Goal: Check status: Check status

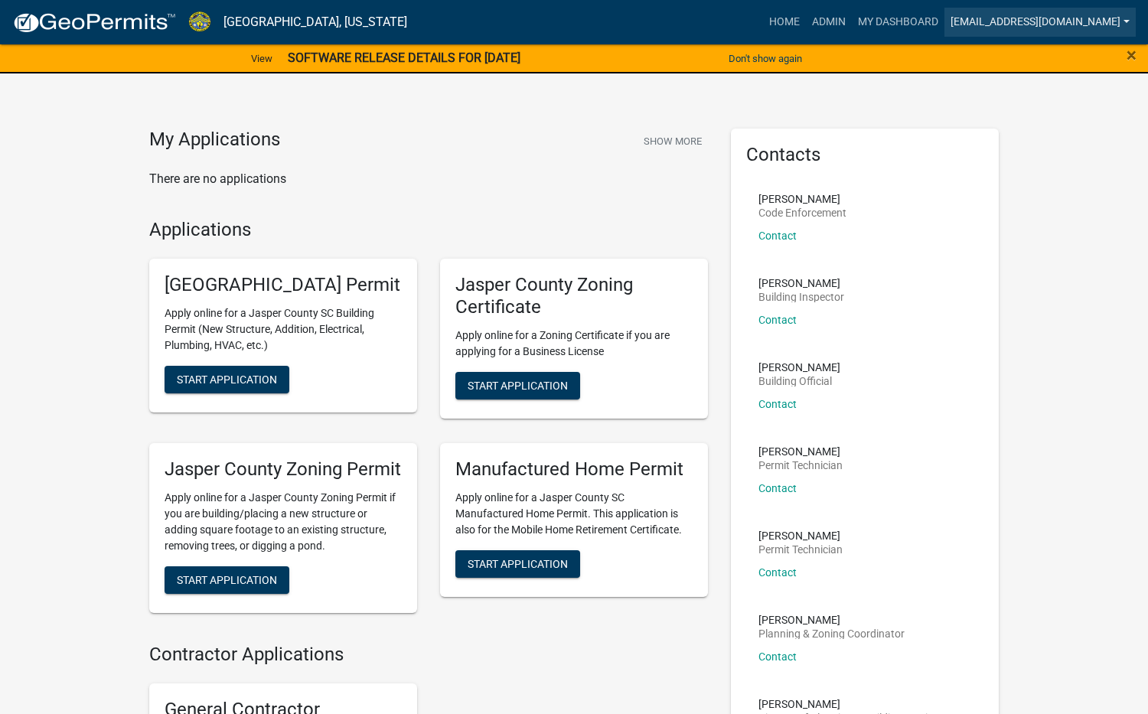
click at [1082, 21] on link "[EMAIL_ADDRESS][DOMAIN_NAME]" at bounding box center [1040, 22] width 191 height 29
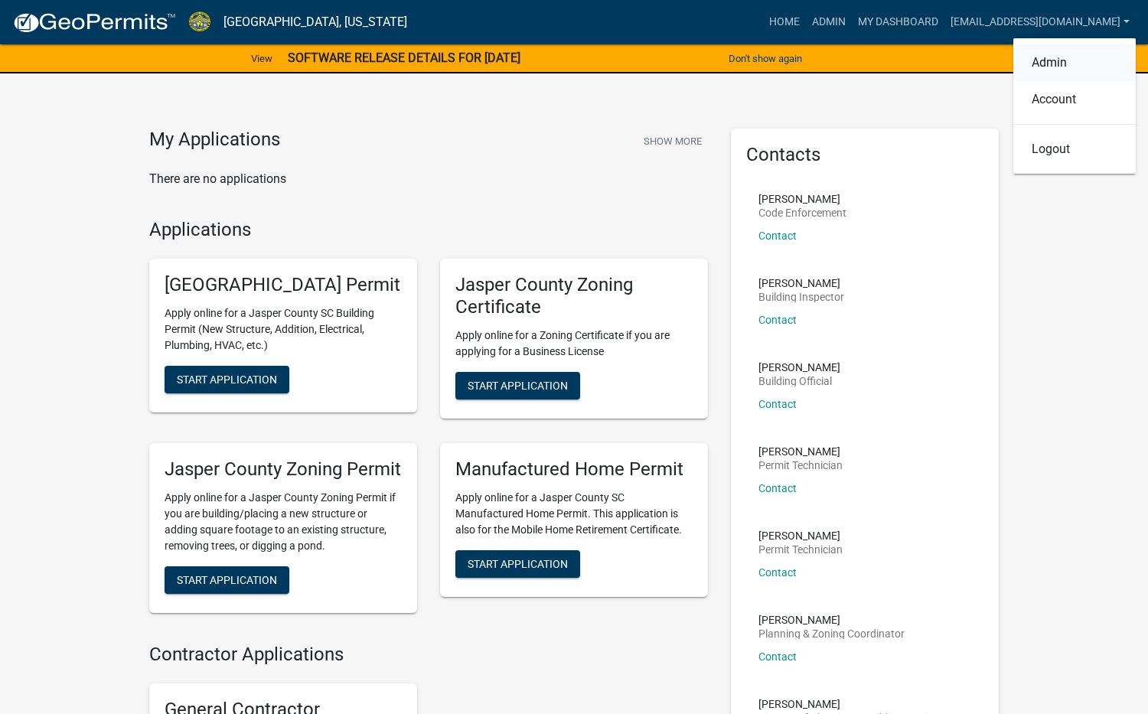
click at [1068, 65] on link "Admin" at bounding box center [1075, 62] width 123 height 37
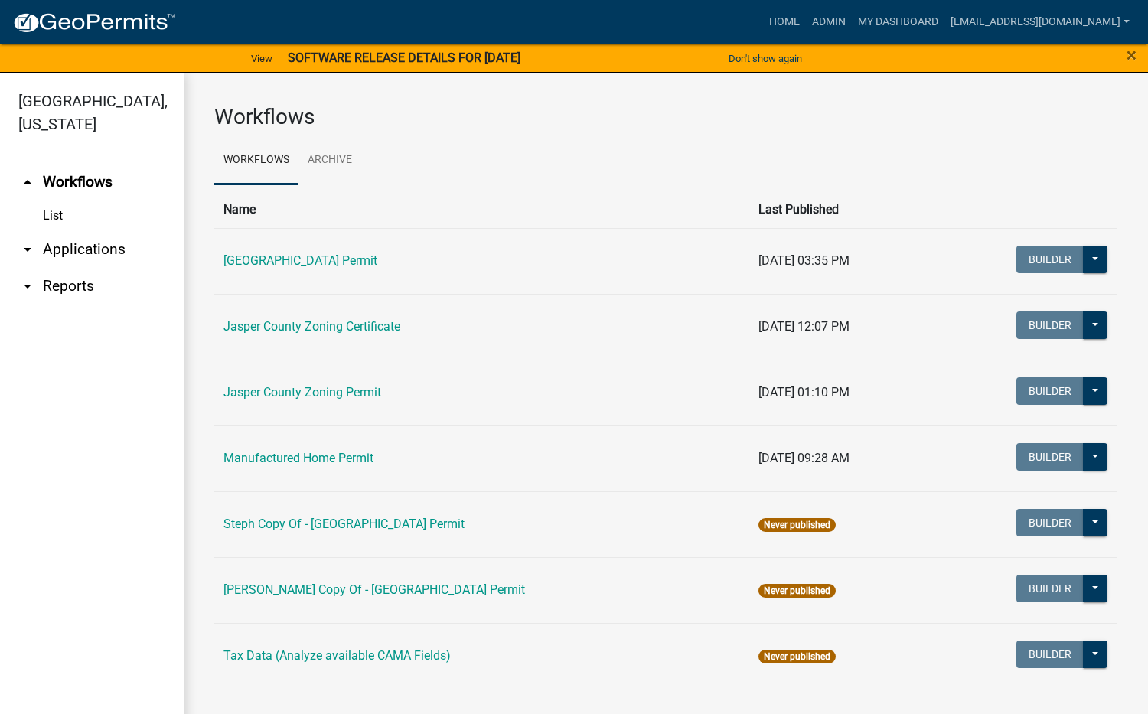
click at [113, 255] on link "arrow_drop_down Applications" at bounding box center [92, 249] width 184 height 37
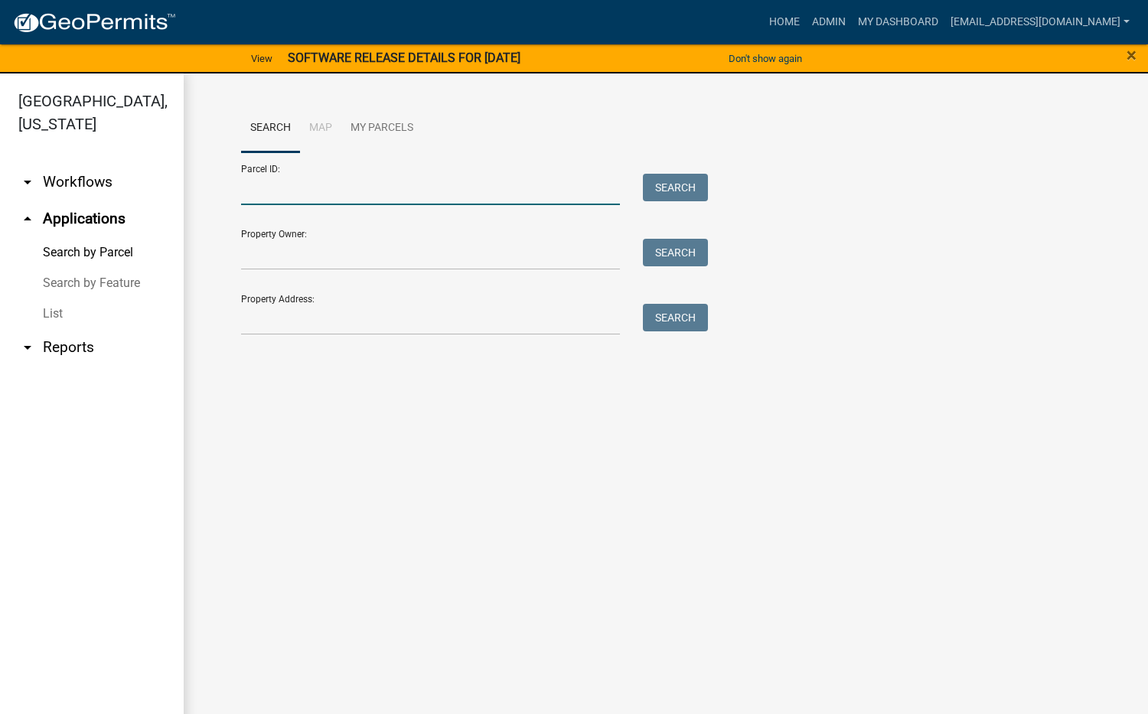
click at [264, 186] on input "Parcel ID:" at bounding box center [430, 189] width 379 height 31
click at [260, 324] on input "Property Address:" at bounding box center [430, 319] width 379 height 31
click at [283, 178] on input "Parcel ID:" at bounding box center [430, 189] width 379 height 31
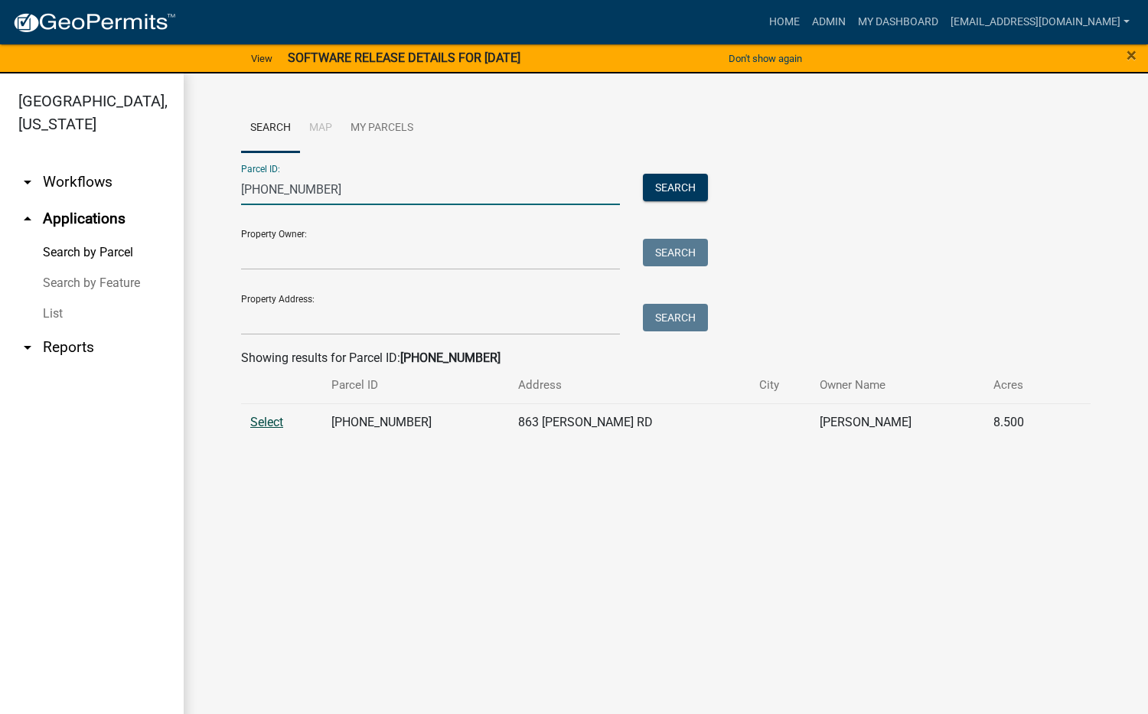
type input "[PHONE_NUMBER]"
click at [266, 421] on span "Select" at bounding box center [266, 422] width 33 height 15
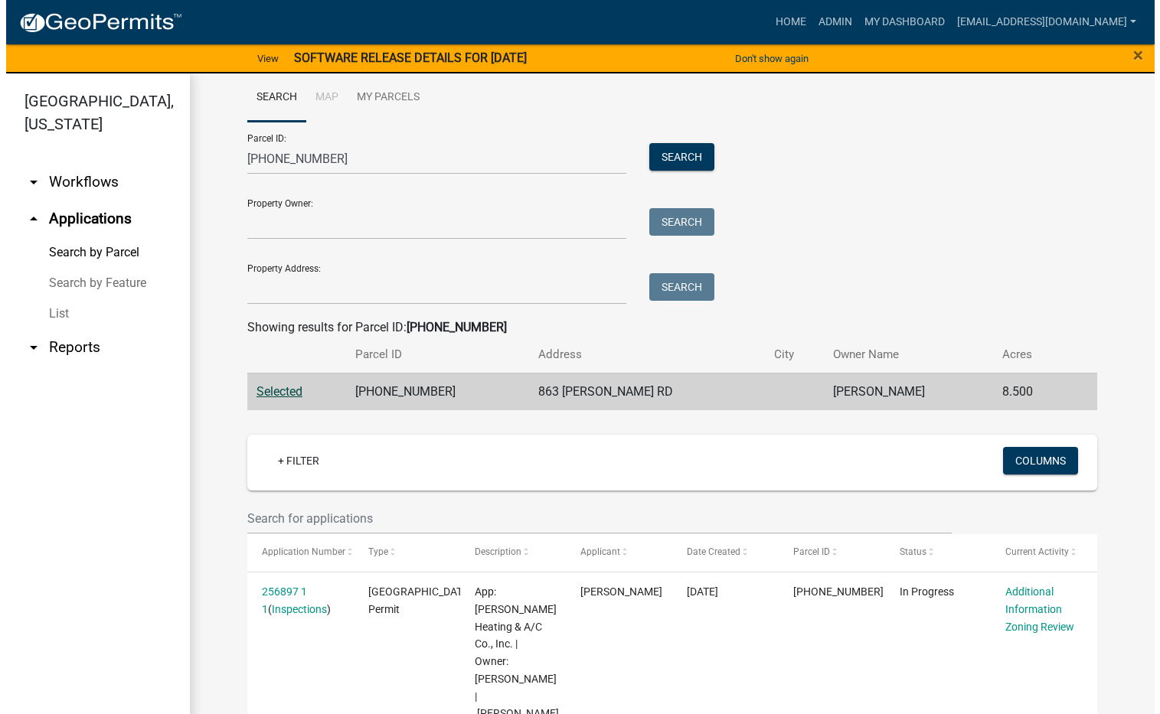
scroll to position [260, 0]
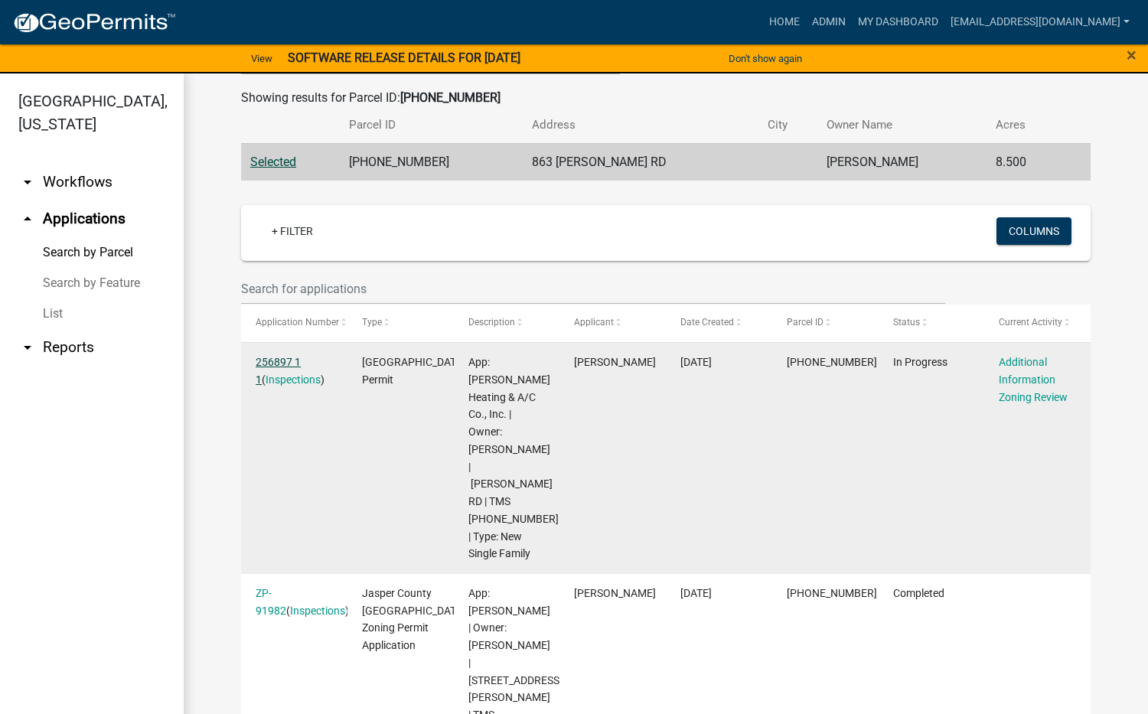
click at [274, 359] on link "256897 1 1" at bounding box center [278, 371] width 45 height 30
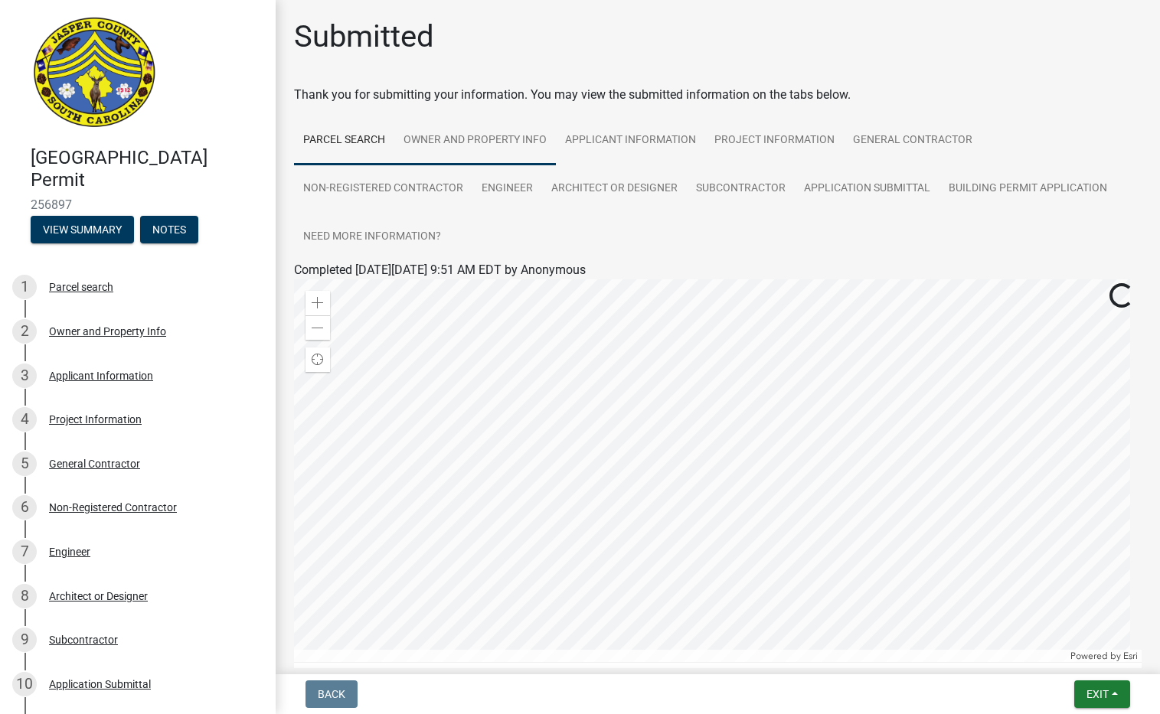
click at [474, 139] on link "Owner and Property Info" at bounding box center [475, 140] width 162 height 49
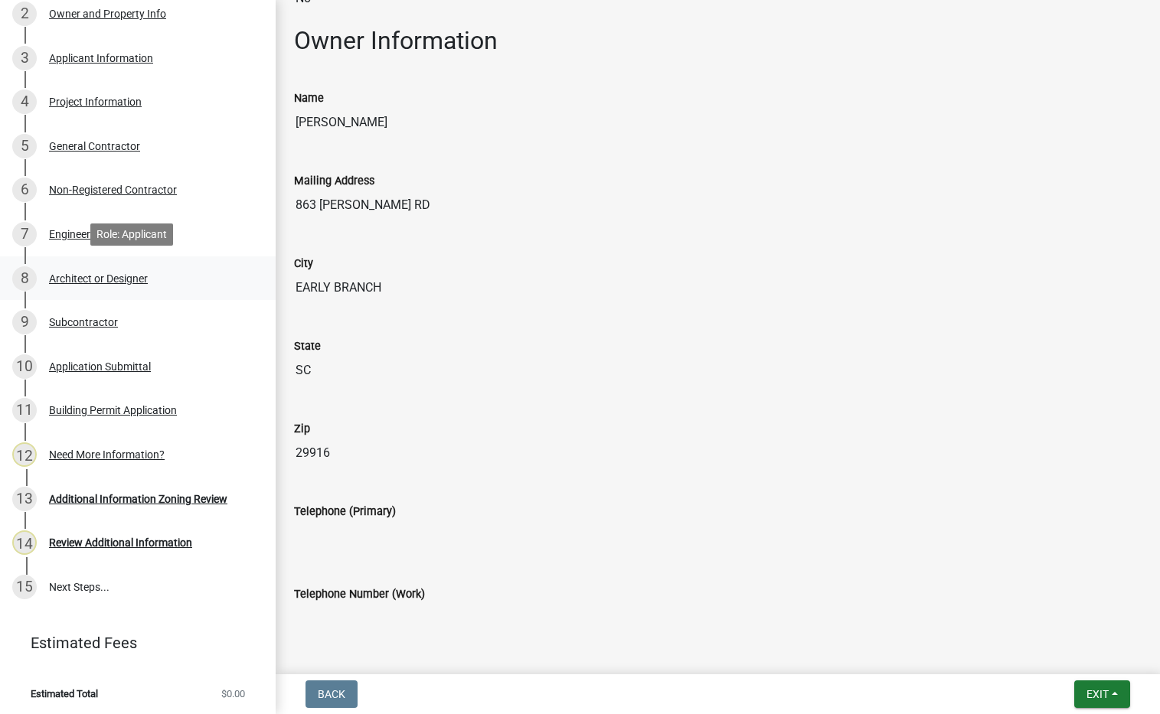
scroll to position [321, 0]
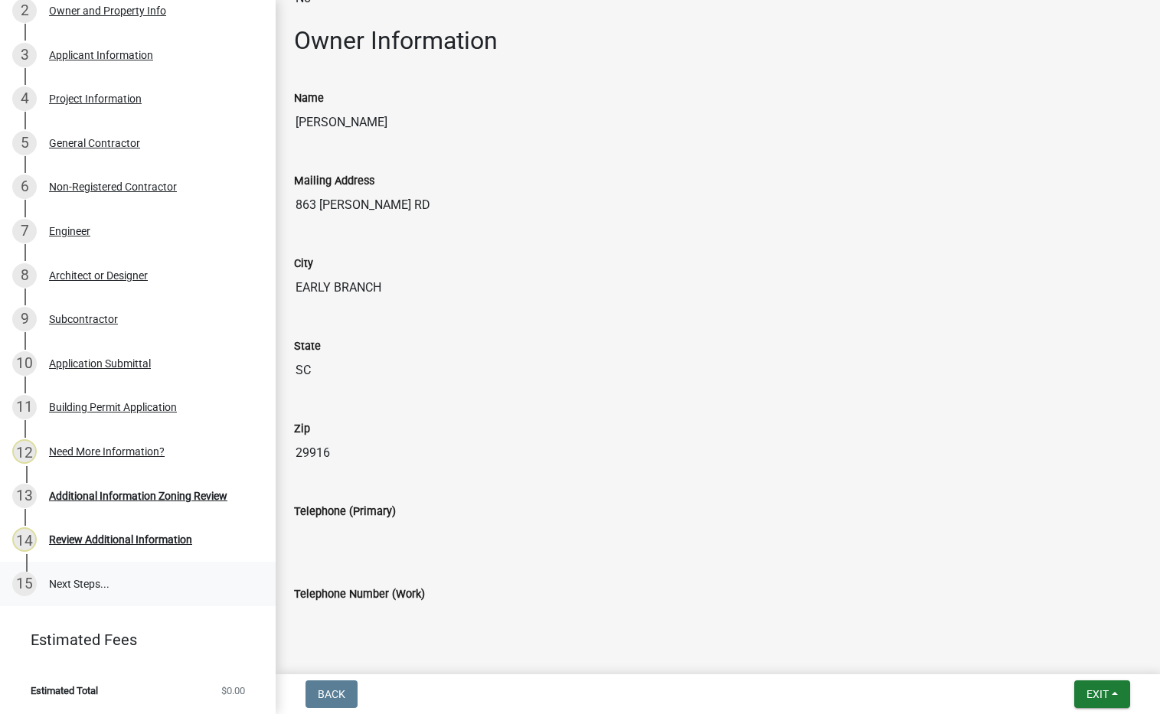
click at [85, 583] on link "15 Next Steps..." at bounding box center [138, 584] width 276 height 44
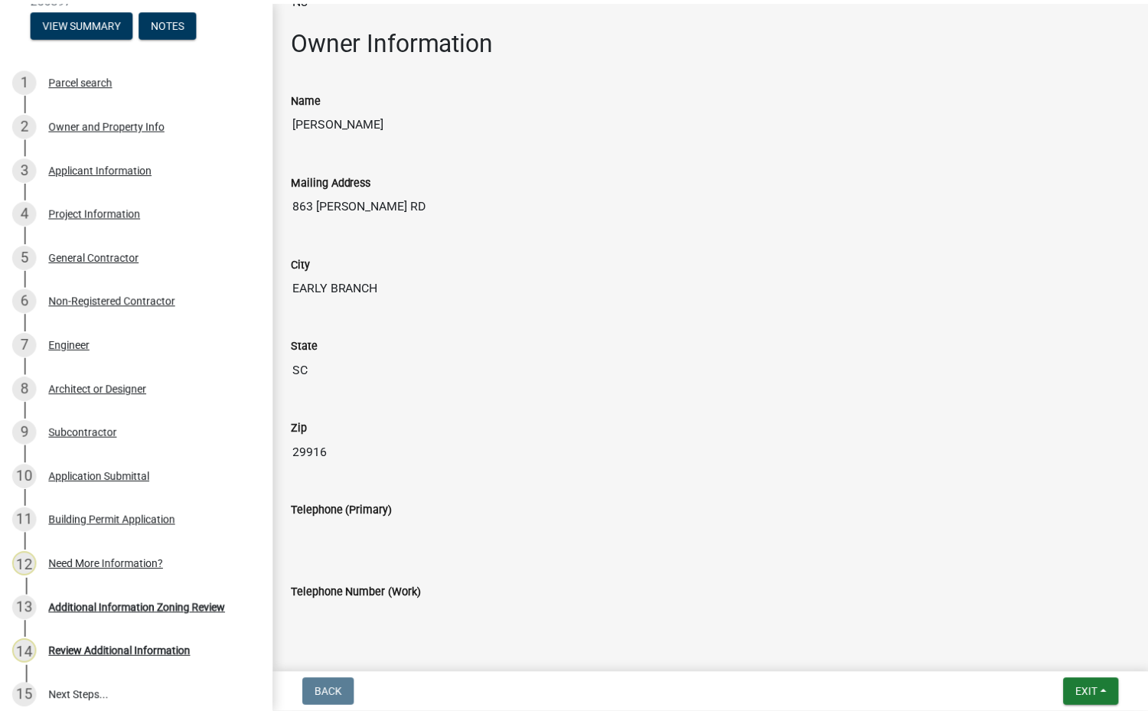
scroll to position [91, 0]
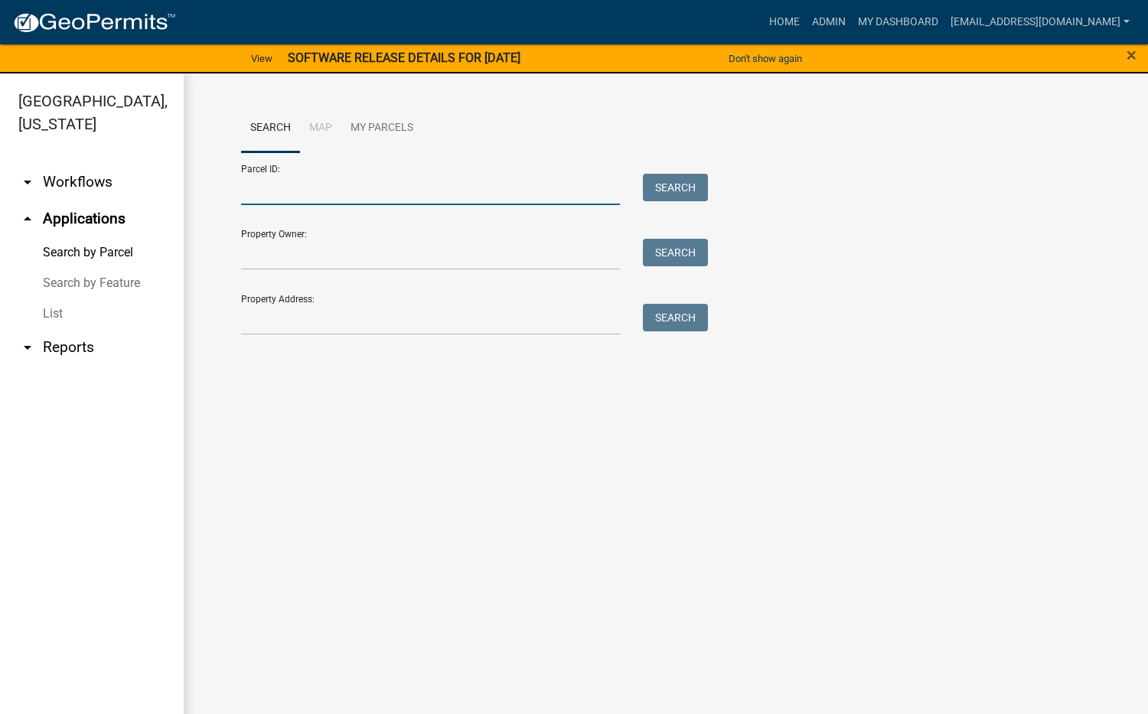
drag, startPoint x: 284, startPoint y: 198, endPoint x: 288, endPoint y: 185, distance: 12.8
click at [288, 186] on input "Parcel ID:" at bounding box center [430, 189] width 379 height 31
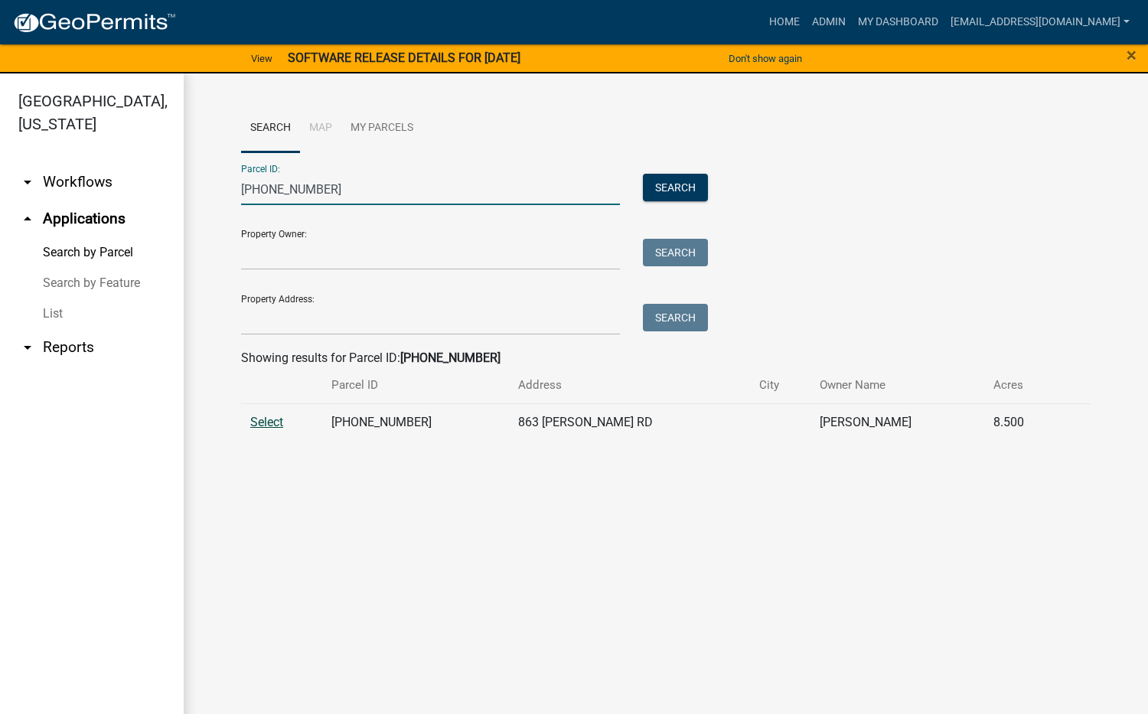
type input "[PHONE_NUMBER]"
click at [273, 421] on span "Select" at bounding box center [266, 422] width 33 height 15
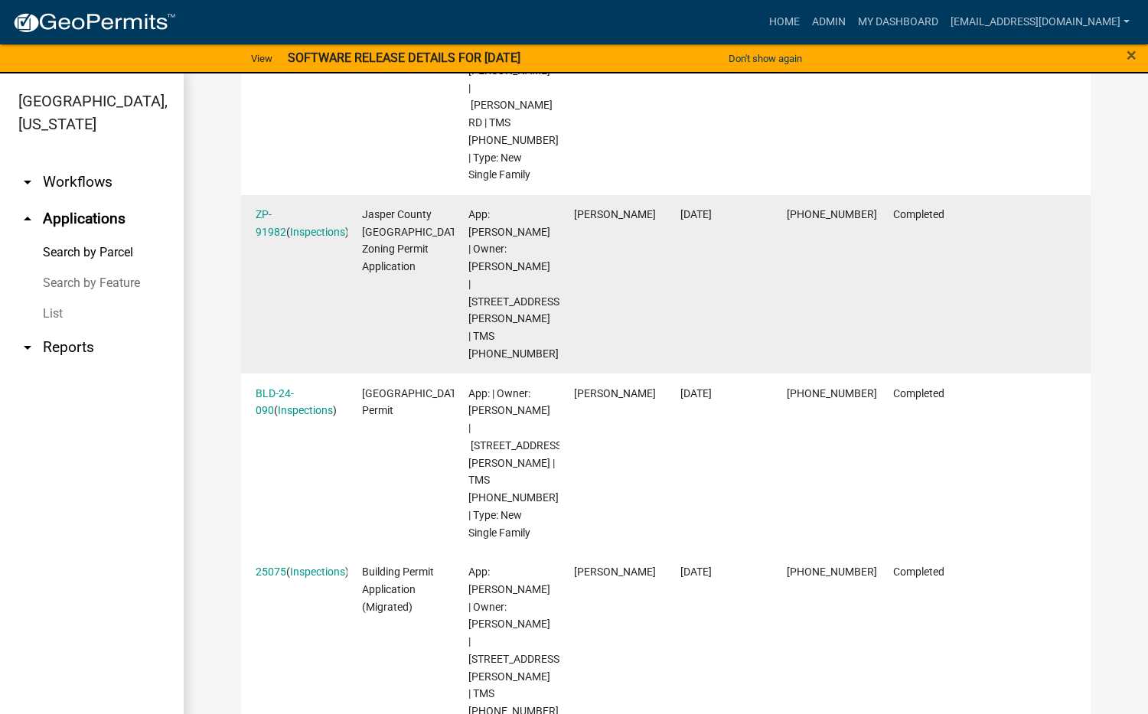
scroll to position [643, 0]
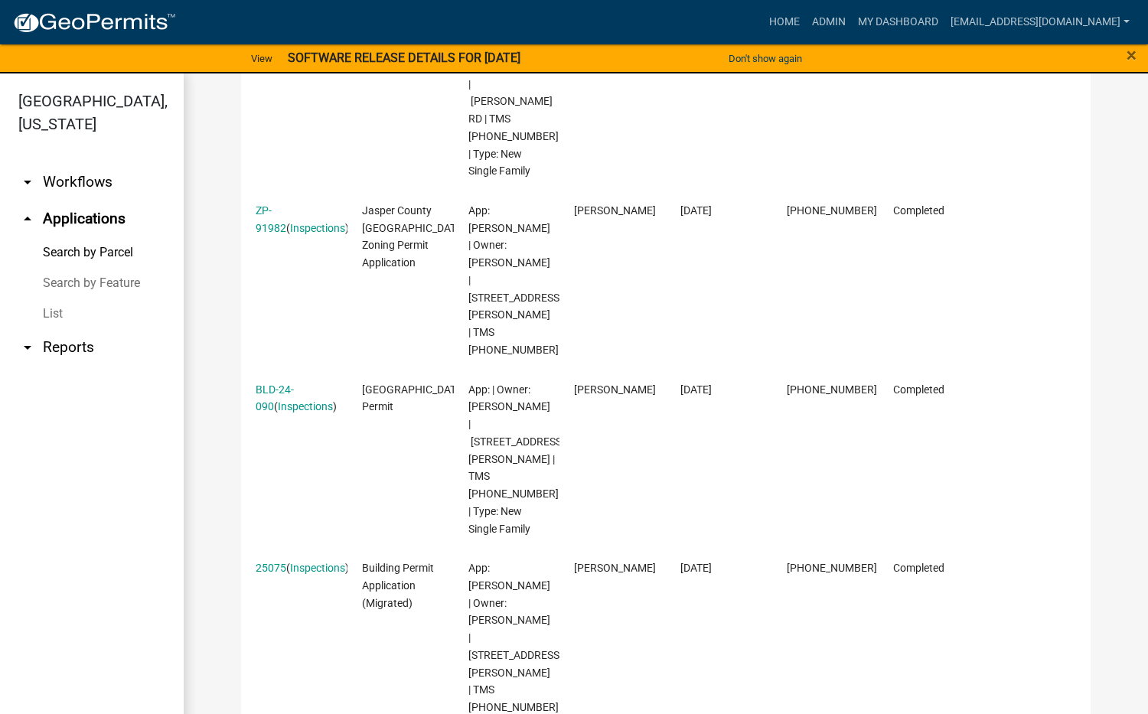
click at [285, 384] on link "BLD-24-090" at bounding box center [275, 399] width 38 height 30
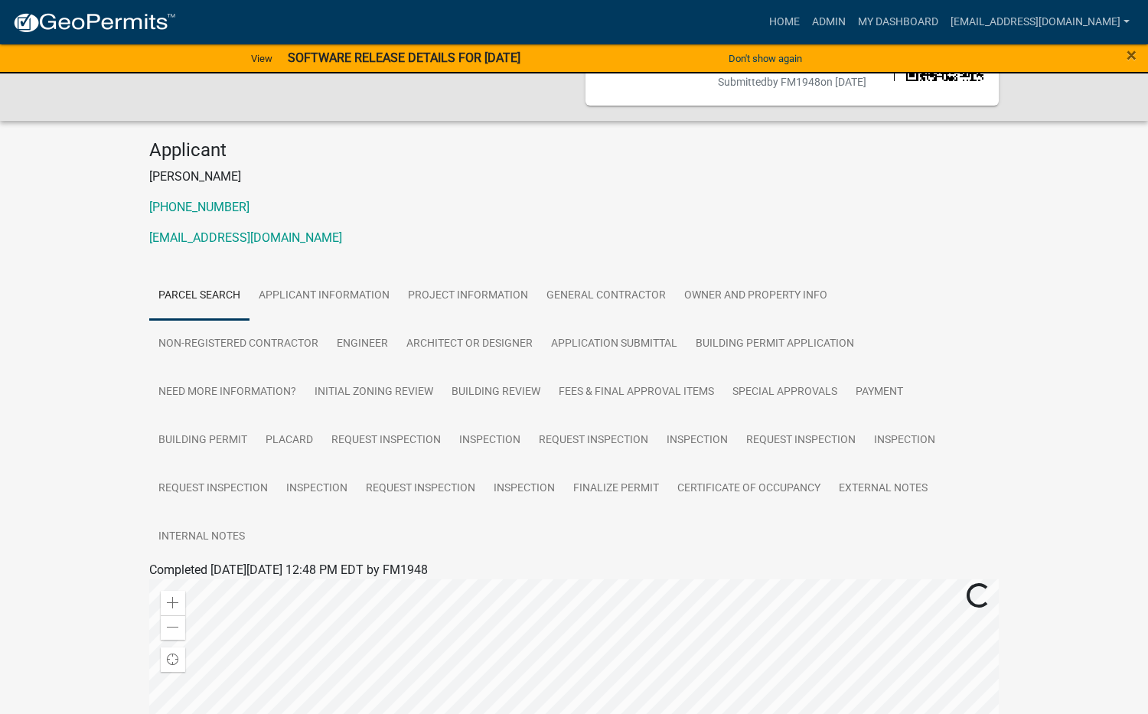
scroll to position [153, 0]
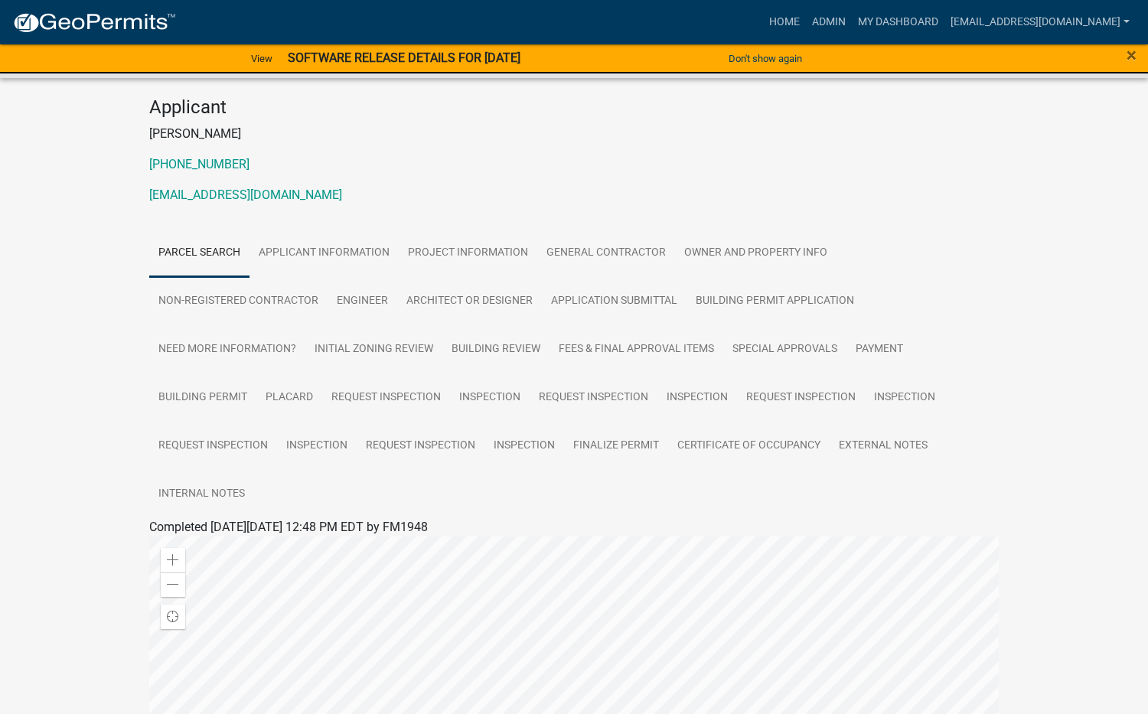
click at [961, 295] on ul "Parcel search Applicant Information Project Information General Contractor Owne…" at bounding box center [574, 373] width 850 height 289
click at [462, 229] on link "Project Information" at bounding box center [468, 253] width 139 height 49
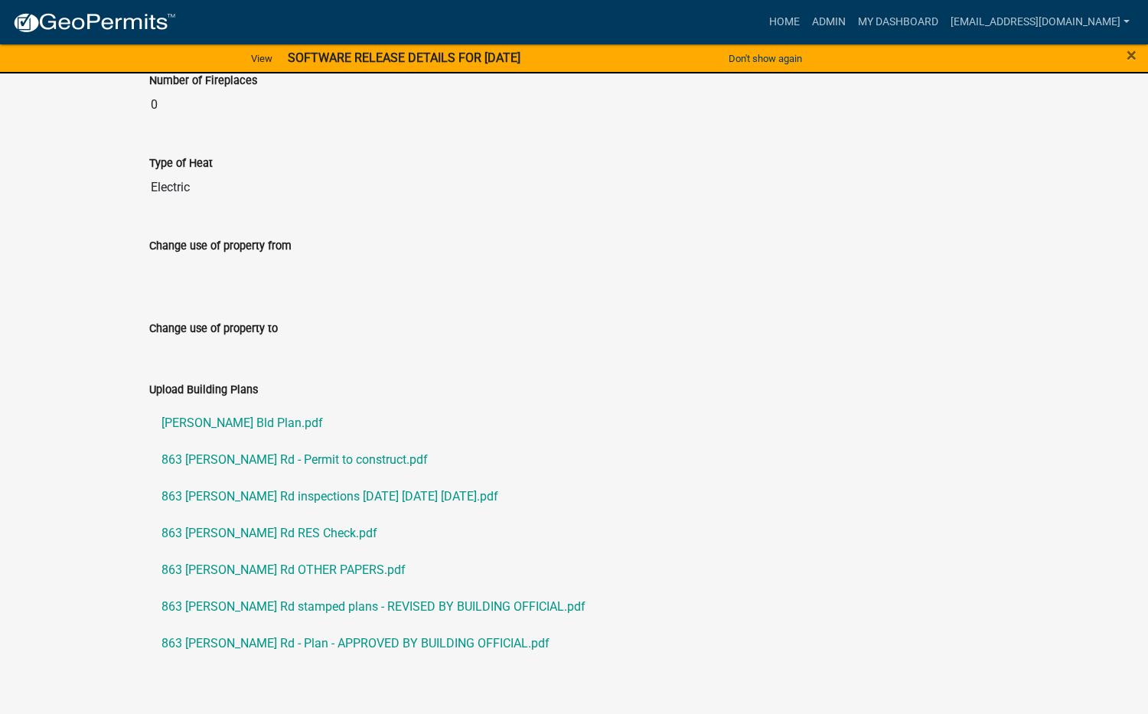
scroll to position [1470, 0]
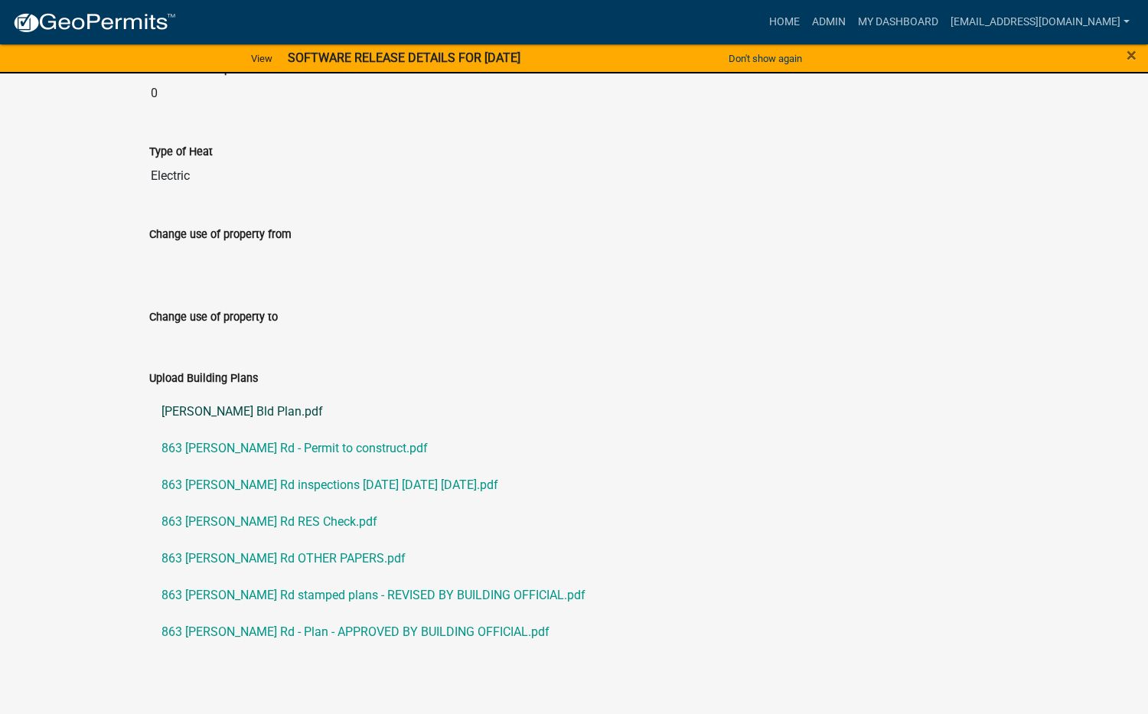
click at [223, 394] on link "[PERSON_NAME] Bld Plan.pdf" at bounding box center [574, 412] width 850 height 37
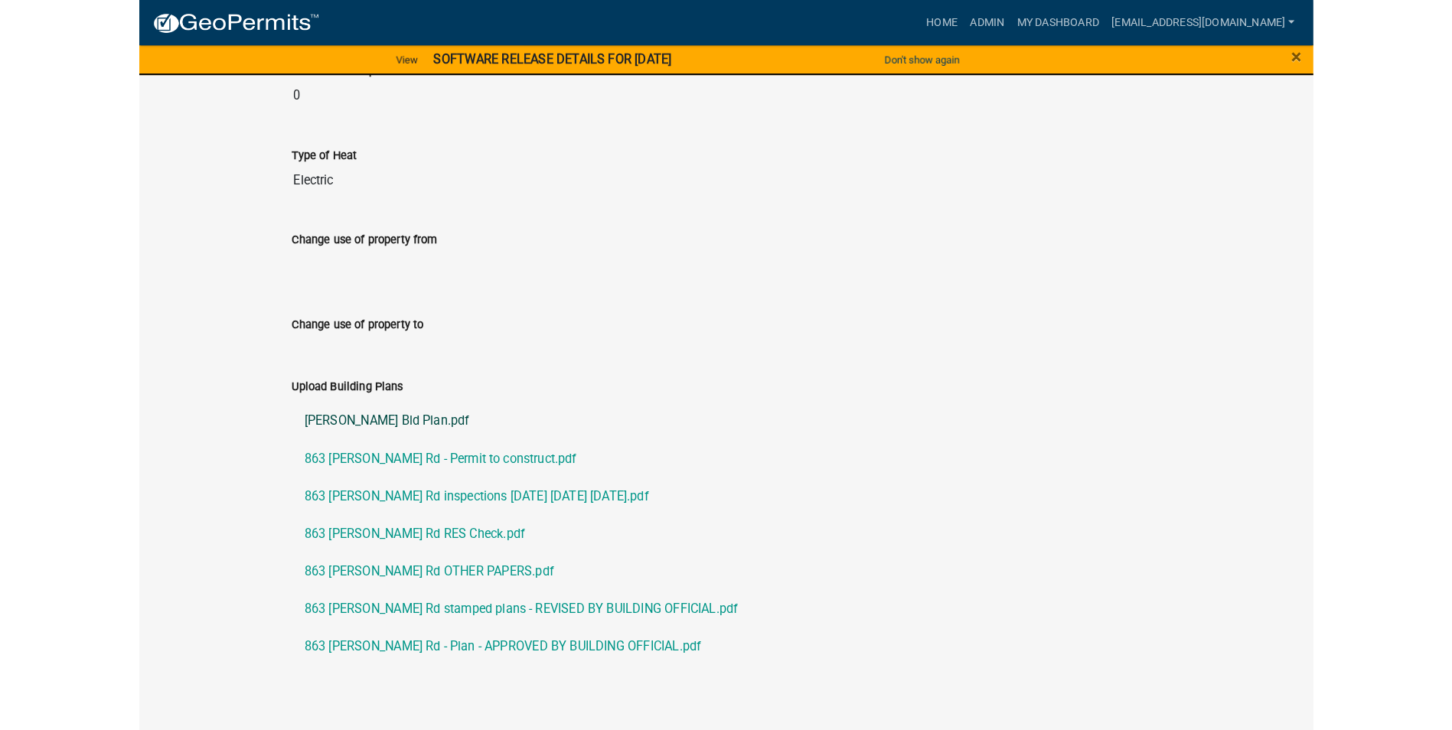
scroll to position [1454, 0]
